Goal: Information Seeking & Learning: Learn about a topic

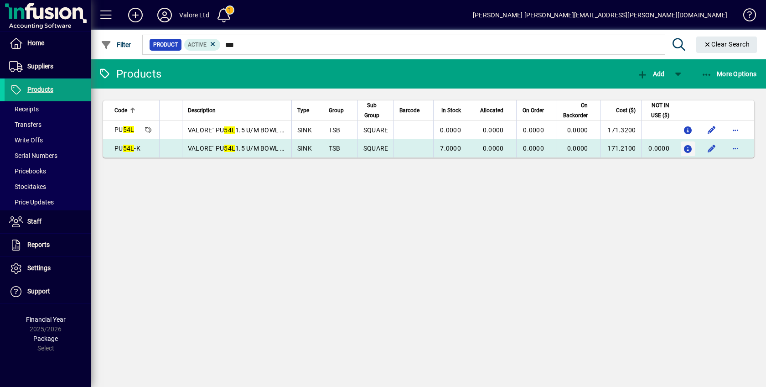
type input "***"
click at [687, 144] on span "button" at bounding box center [688, 148] width 10 height 15
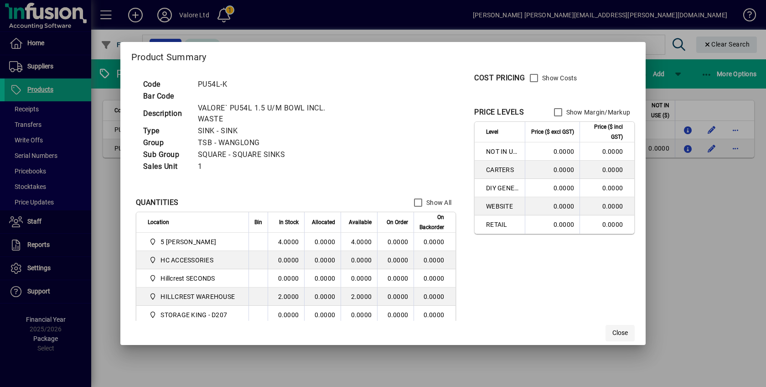
click at [622, 331] on span "Close" at bounding box center [620, 333] width 16 height 10
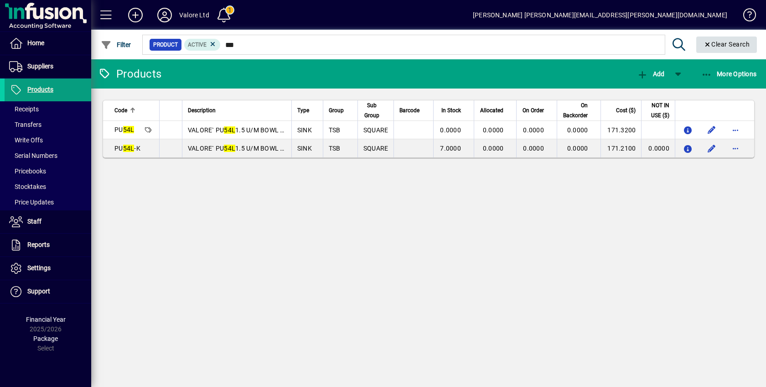
click at [725, 44] on span "Clear Search" at bounding box center [726, 44] width 47 height 7
